Goal: Communication & Community: Ask a question

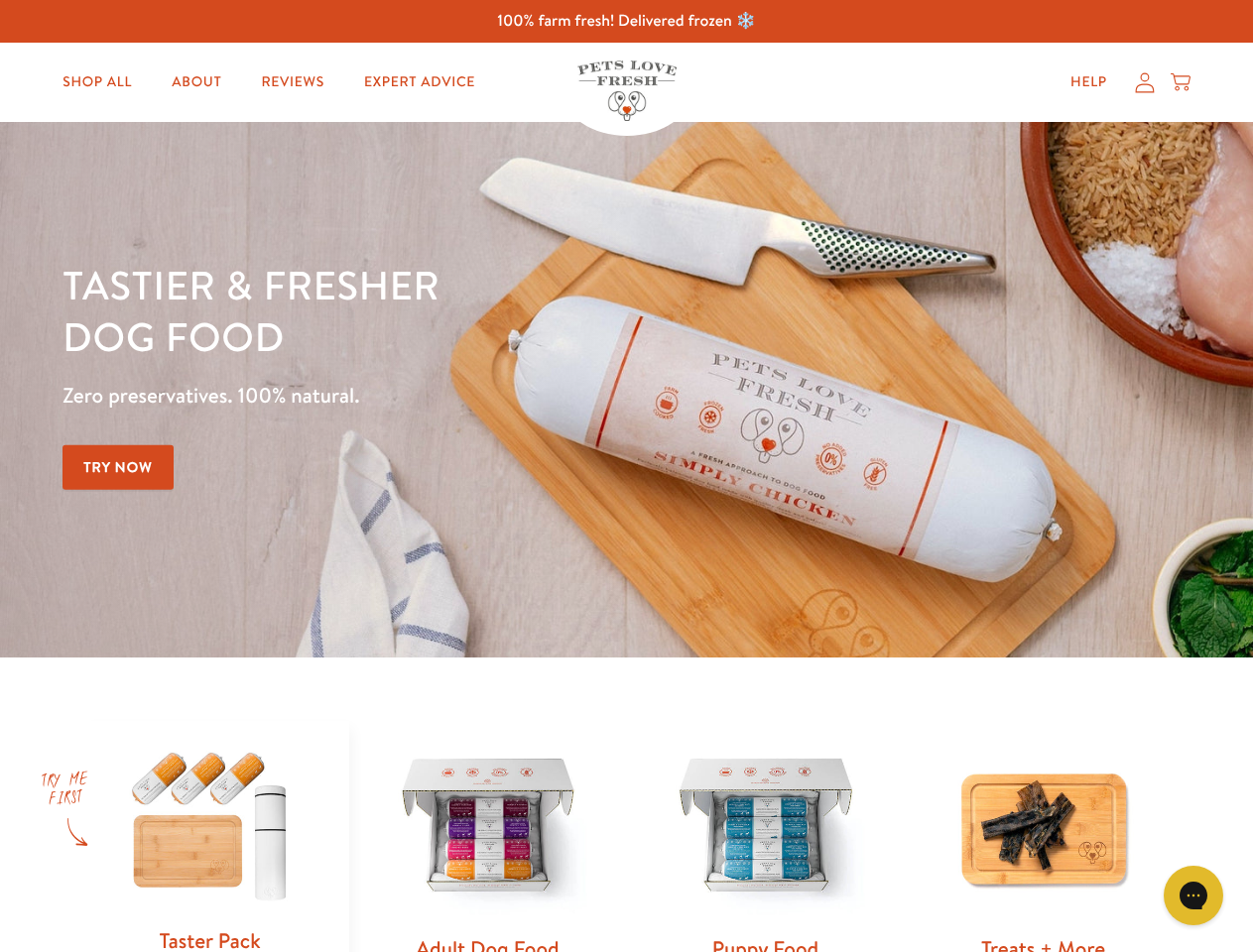
click at [626, 476] on div "Tastier & fresher dog food Zero preservatives. 100% natural. Try Now" at bounding box center [439, 389] width 752 height 262
click at [1193, 895] on icon "Open gorgias live chat" at bounding box center [1193, 894] width 19 height 19
